Goal: Task Accomplishment & Management: Manage account settings

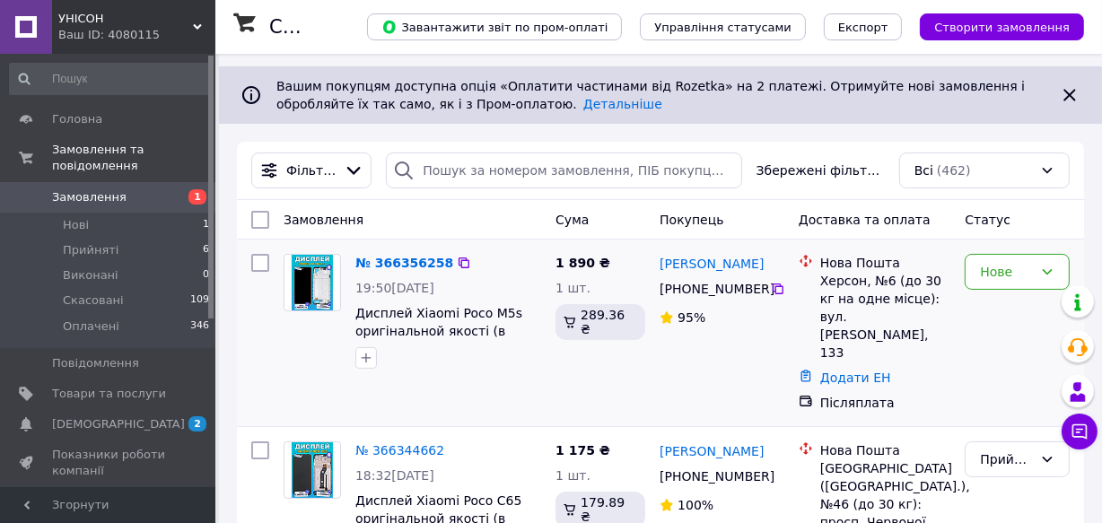
scroll to position [162, 0]
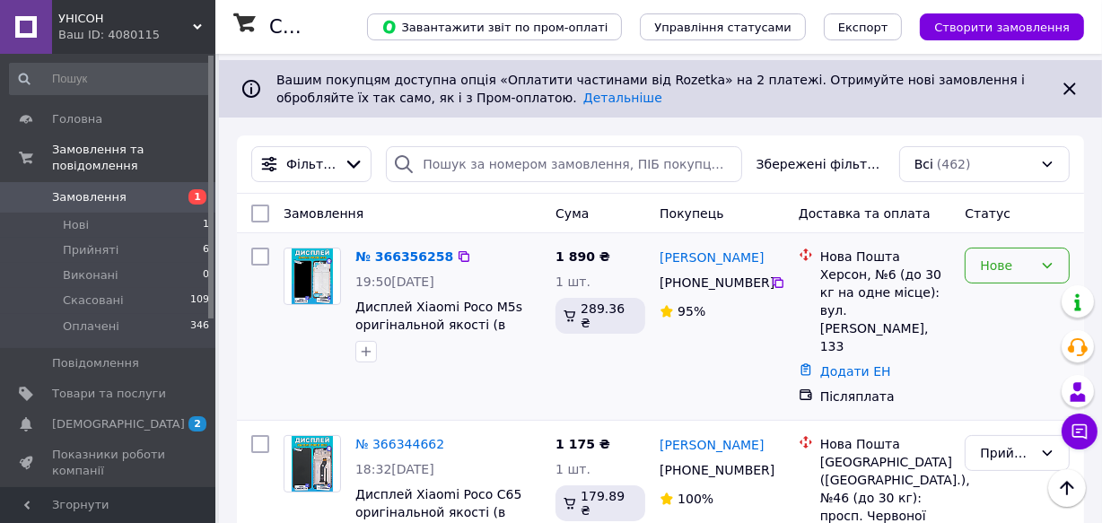
click at [1048, 265] on icon at bounding box center [1047, 265] width 14 height 14
click at [1030, 297] on li "Прийнято" at bounding box center [1017, 304] width 103 height 32
click at [446, 259] on div at bounding box center [455, 257] width 18 height 18
click at [421, 259] on link "№ 366356258" at bounding box center [399, 256] width 89 height 14
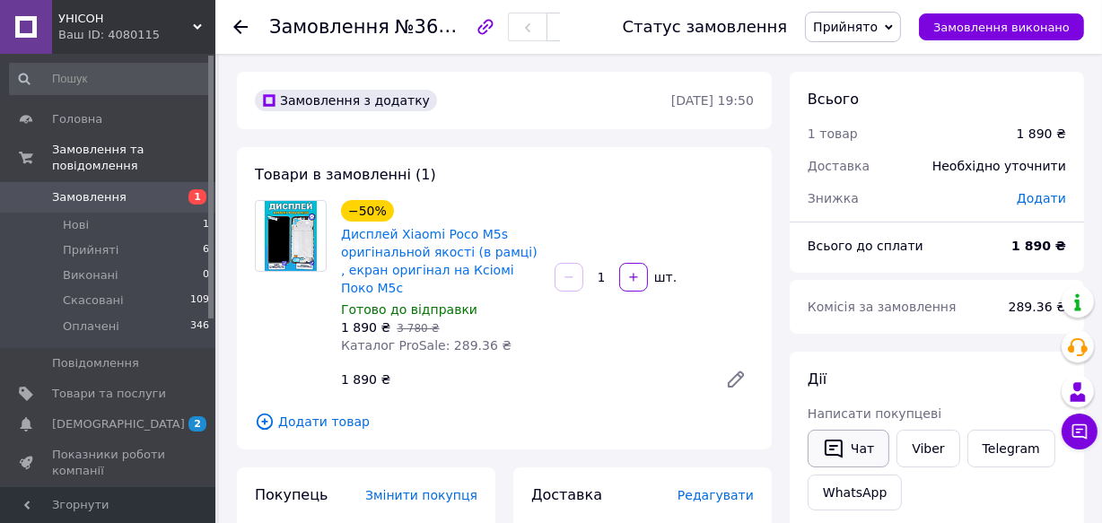
click at [837, 448] on icon "button" at bounding box center [834, 449] width 22 height 22
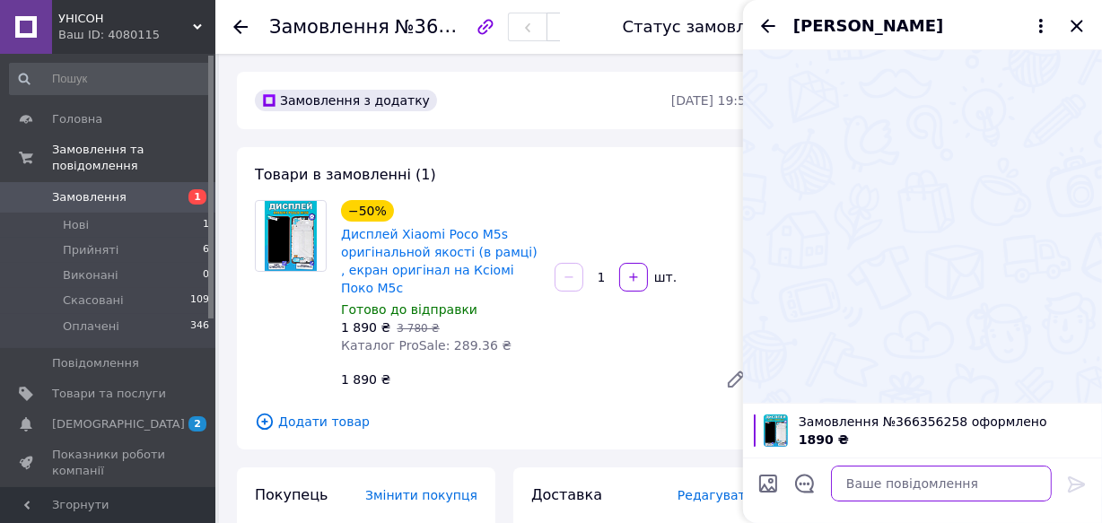
click at [853, 479] on textarea at bounding box center [941, 484] width 221 height 36
click at [853, 480] on textarea "В" at bounding box center [923, 484] width 257 height 36
type textarea "и"
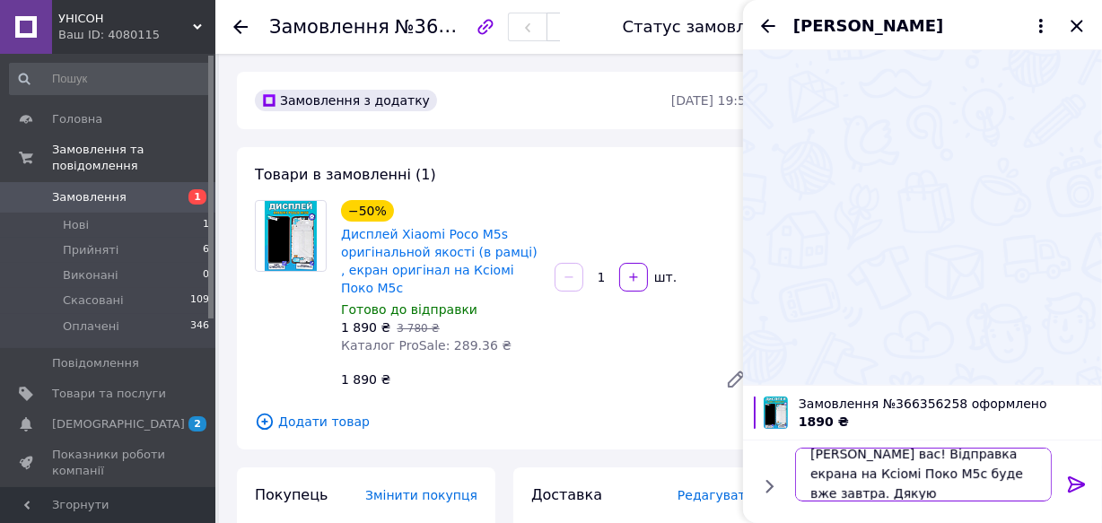
scroll to position [1, 0]
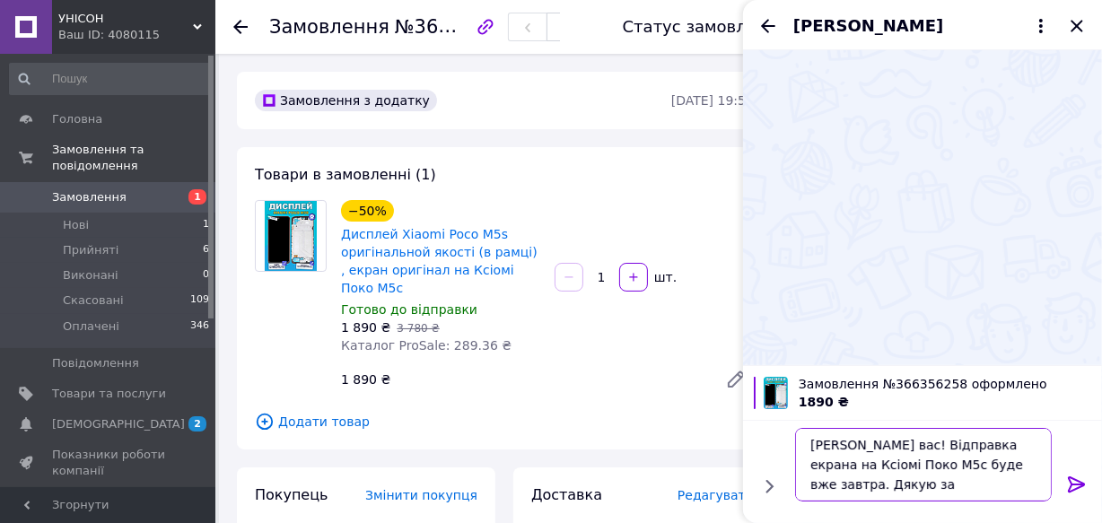
type textarea "Виктор вітаю вас! Відправка екрана на Ксіомі Поко М5с буде вже завтра. Дякую за…"
click at [1081, 483] on icon at bounding box center [1075, 484] width 17 height 16
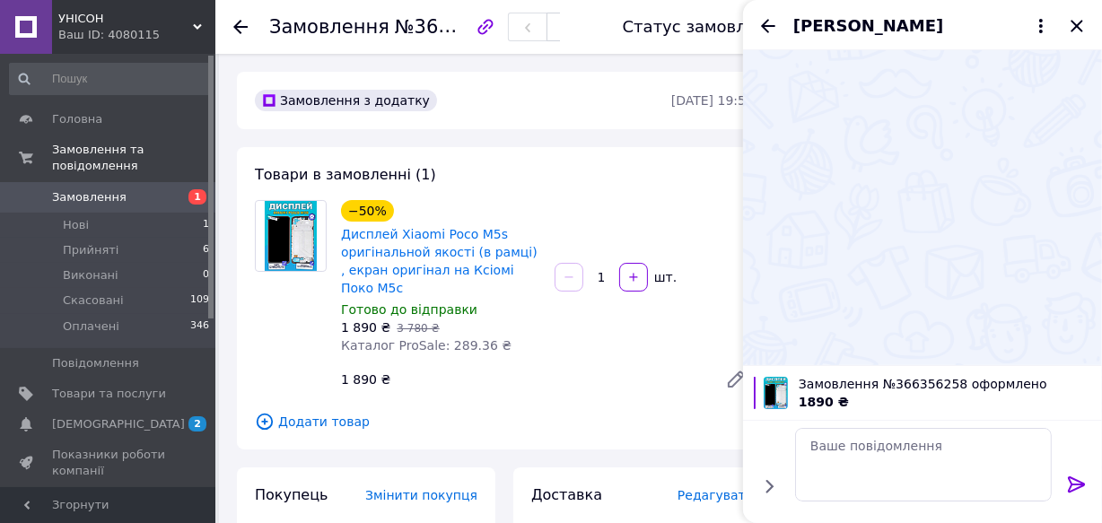
scroll to position [0, 0]
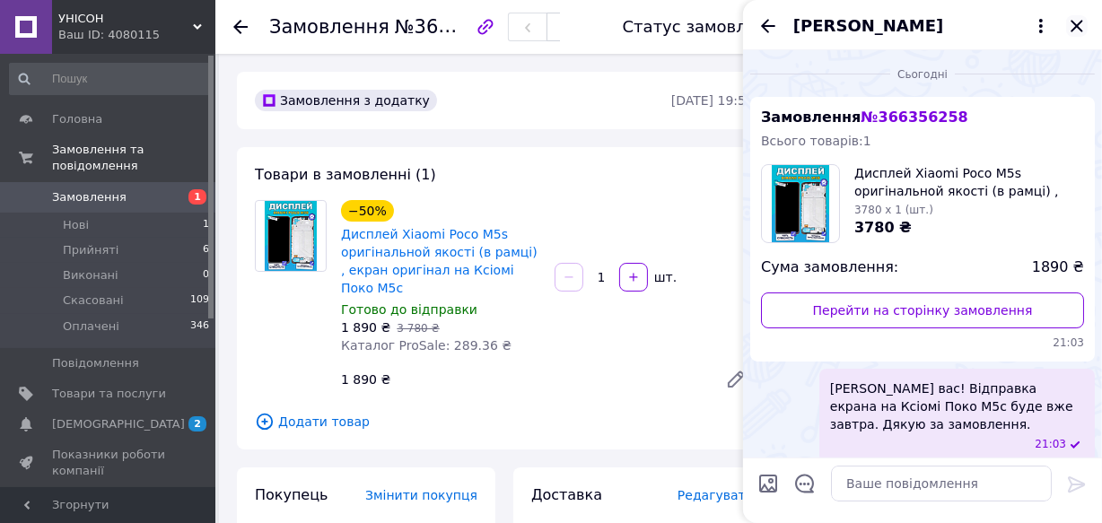
click at [1076, 30] on icon "Закрити" at bounding box center [1077, 26] width 22 height 22
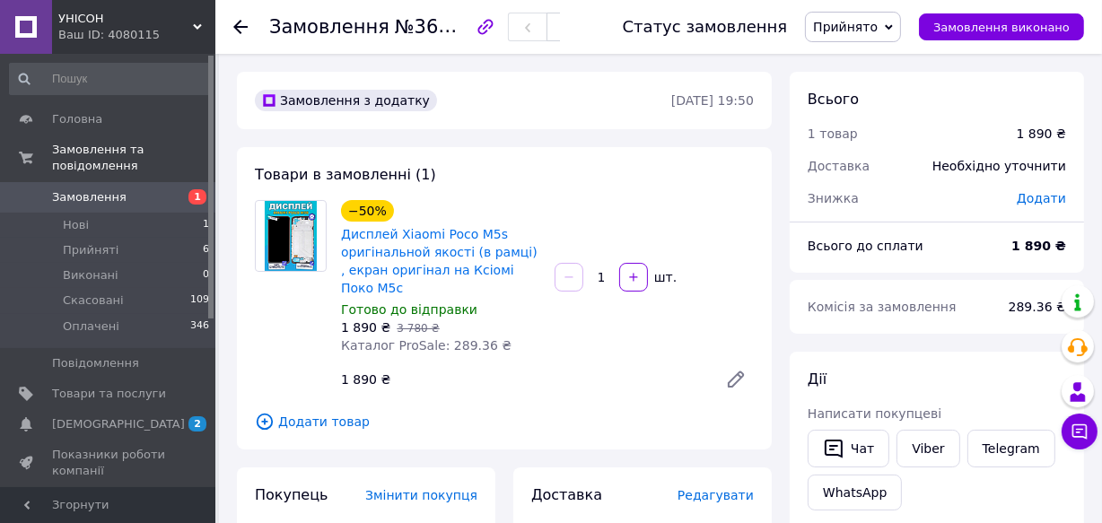
click at [179, 189] on span "1" at bounding box center [190, 197] width 49 height 16
